Goal: Transaction & Acquisition: Purchase product/service

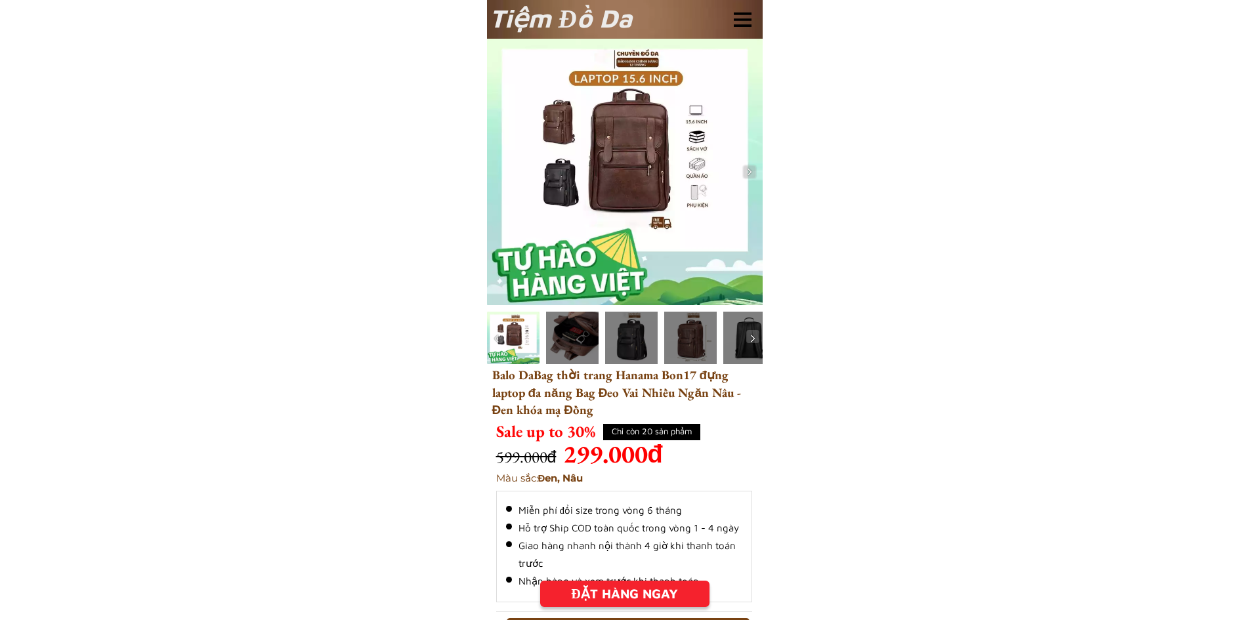
click at [614, 593] on div "ĐẶT HÀNG NGAY" at bounding box center [624, 594] width 169 height 20
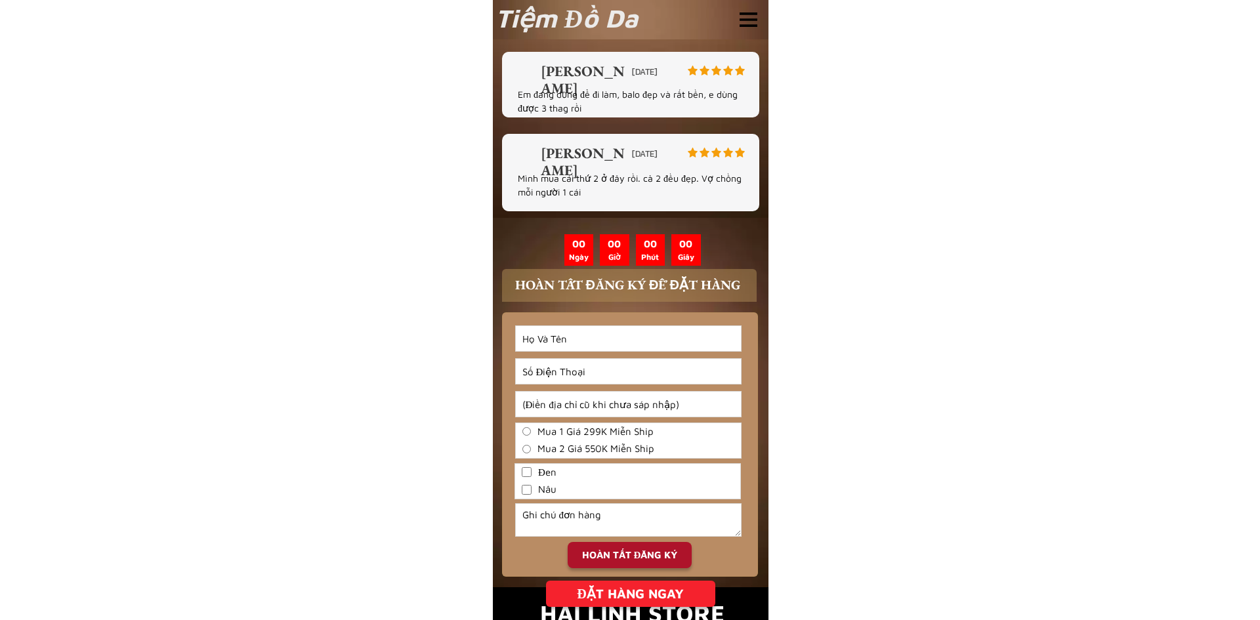
scroll to position [3360, 0]
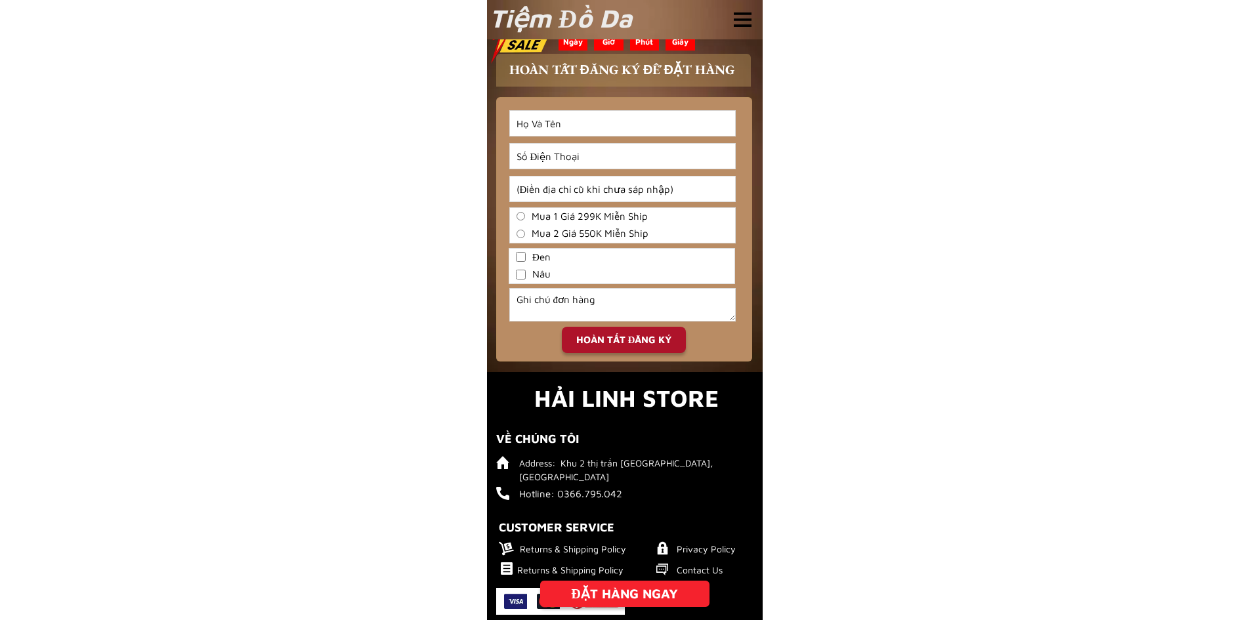
click at [641, 121] on input "Input full_name" at bounding box center [622, 123] width 225 height 25
type input "Do Vo"
type input "0857123417"
type input "[PERSON_NAME]"
click at [518, 215] on input "Mua 1 Giá 299K Miễn Ship" at bounding box center [521, 216] width 9 height 9
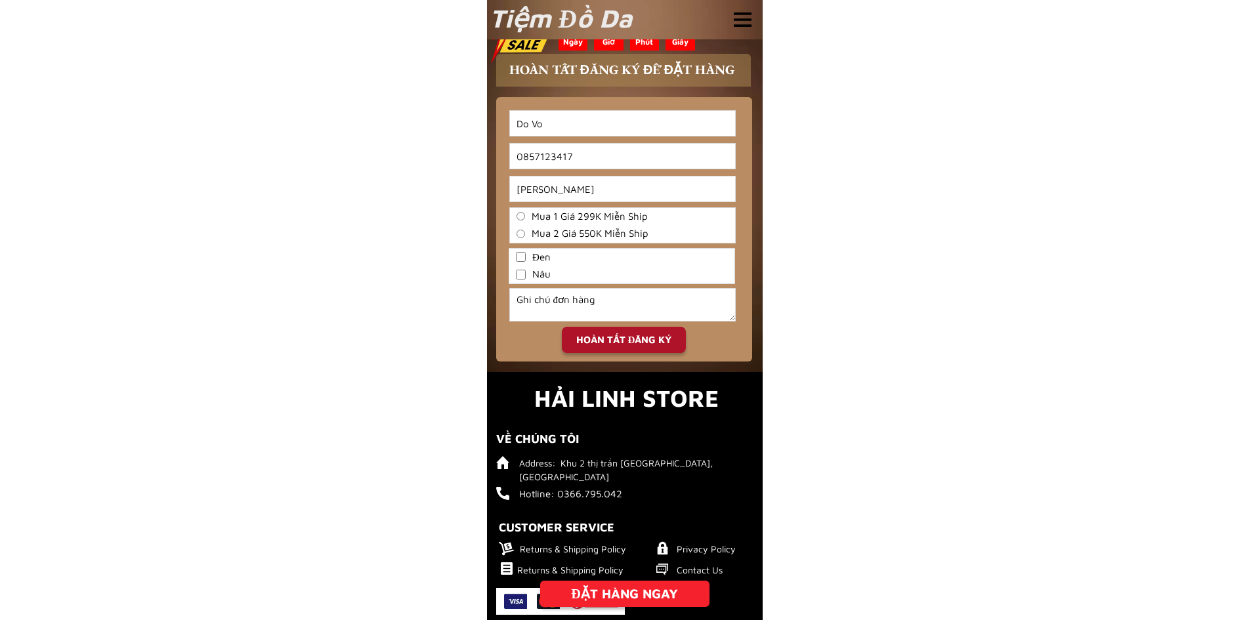
radio input "true"
click at [525, 256] on input "Đen" at bounding box center [521, 257] width 10 height 10
click at [617, 337] on div "HOÀN TẤT ĐĂNG KÝ" at bounding box center [624, 340] width 124 height 15
checkbox input "true"
checkbox input "false"
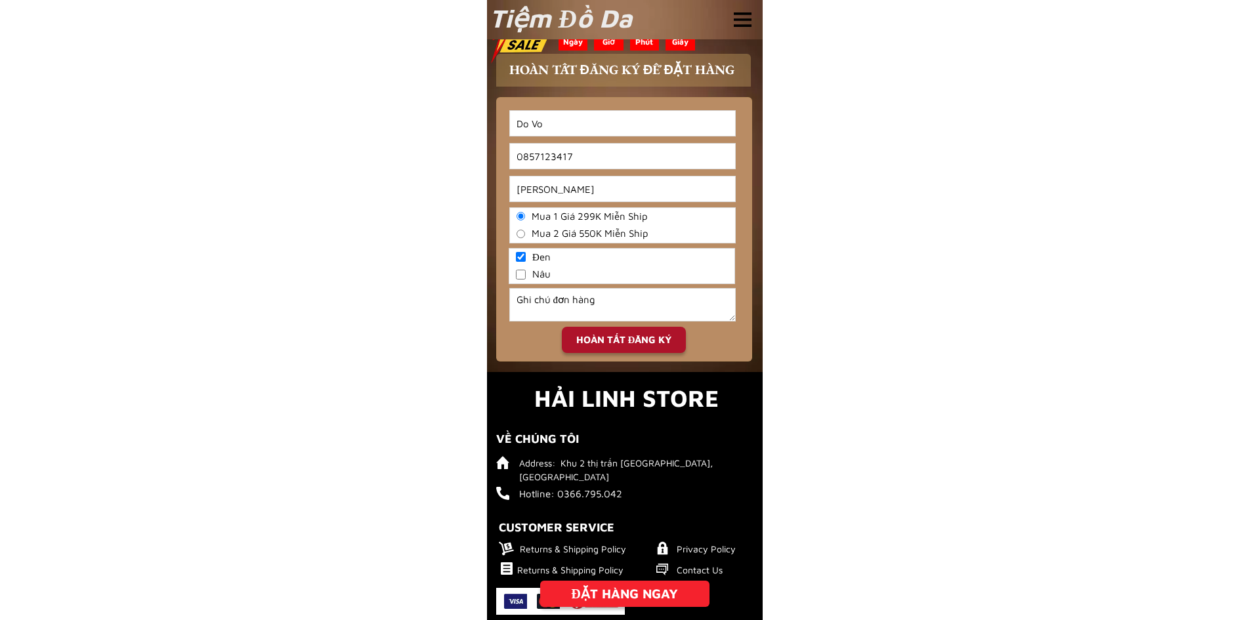
radio input "true"
